Goal: Task Accomplishment & Management: Use online tool/utility

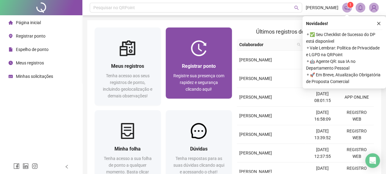
click at [193, 71] on div "Registrar ponto Registre sua presença com rapidez e segurança clicando aqui!" at bounding box center [199, 77] width 52 height 30
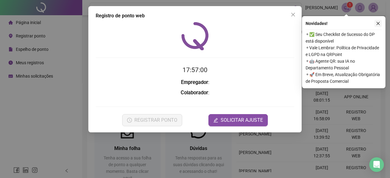
click at [381, 23] on button "button" at bounding box center [378, 23] width 7 height 7
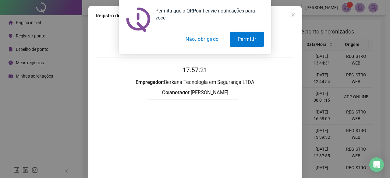
click at [197, 42] on button "Não, obrigado" at bounding box center [202, 39] width 48 height 15
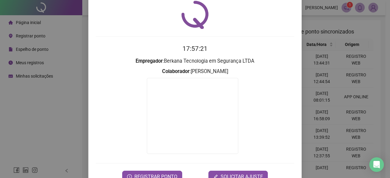
scroll to position [39, 0]
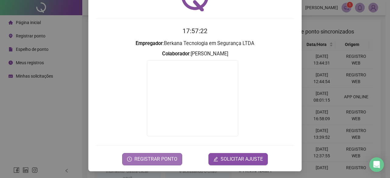
click at [166, 162] on span "REGISTRAR PONTO" at bounding box center [155, 159] width 43 height 7
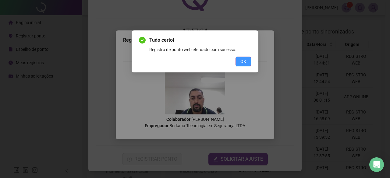
click at [246, 61] on span "OK" at bounding box center [244, 61] width 6 height 7
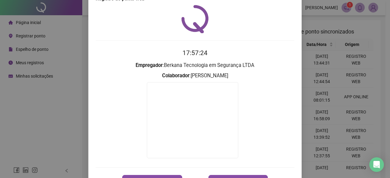
scroll to position [0, 0]
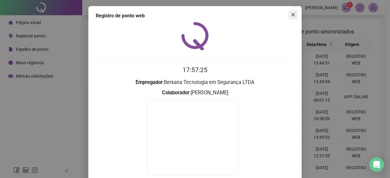
click at [291, 14] on icon "close" at bounding box center [293, 14] width 5 height 5
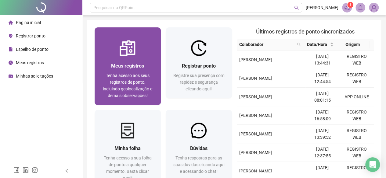
click at [141, 75] on span "Tenha acesso aos seus registros de ponto, incluindo geolocalização e demais obs…" at bounding box center [127, 85] width 49 height 25
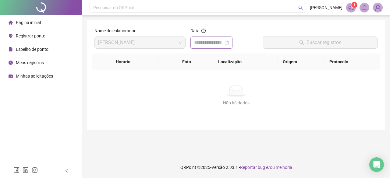
click at [229, 43] on div at bounding box center [211, 42] width 35 height 7
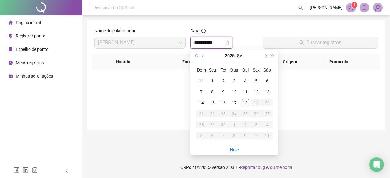
type input "**********"
click at [248, 105] on div "18" at bounding box center [245, 102] width 7 height 7
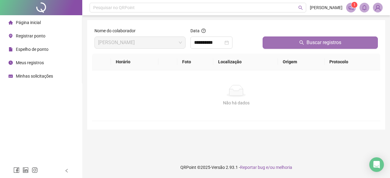
click at [299, 40] on button "Buscar registros" at bounding box center [320, 43] width 115 height 12
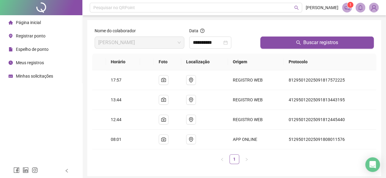
click at [377, 8] on img at bounding box center [373, 7] width 9 height 9
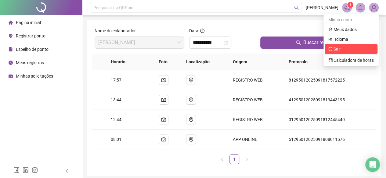
click at [348, 50] on span "Sair" at bounding box center [350, 49] width 45 height 7
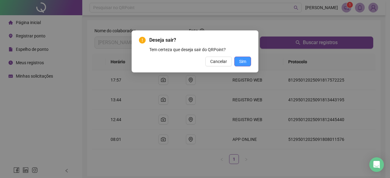
click at [246, 61] on button "Sim" at bounding box center [242, 62] width 17 height 10
